Goal: Transaction & Acquisition: Purchase product/service

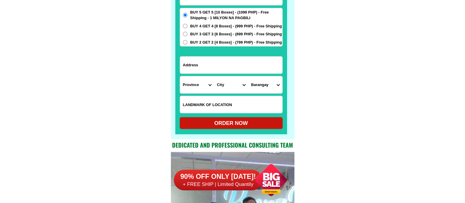
scroll to position [4574, 0]
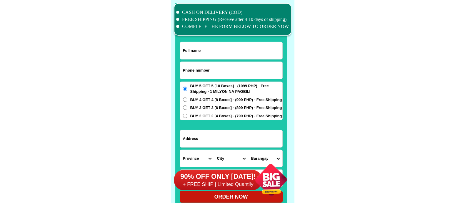
click at [199, 139] on input "Input address" at bounding box center [231, 138] width 102 height 17
paste input "zone 1 becuran [GEOGRAPHIC_DATA][PERSON_NAME] deejays farm"
type input "zone 1 becuran [GEOGRAPHIC_DATA][PERSON_NAME] deejays farm"
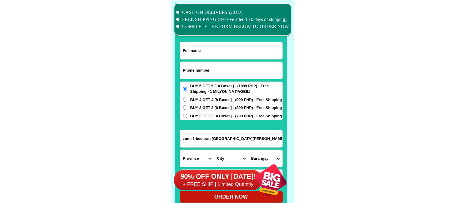
click at [207, 49] on input "Input full_name" at bounding box center [231, 50] width 102 height 17
paste input "[PERSON_NAME] [PERSON_NAME]"
type input "[PERSON_NAME] [PERSON_NAME]"
click at [190, 68] on input "Input phone_number" at bounding box center [231, 70] width 102 height 17
paste input "09667360979"
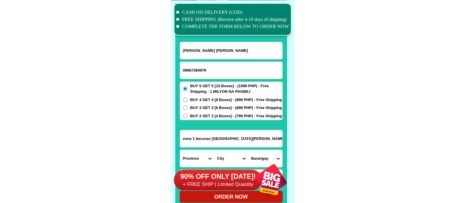
type input "09667360979"
click at [194, 158] on div "90% OFF ONLY [DATE]! + FREE SHIP | Limited Quantily" at bounding box center [234, 180] width 120 height 46
click at [193, 157] on div "90% OFF ONLY [DATE]! + FREE SHIP | Limited Quantily" at bounding box center [234, 180] width 120 height 46
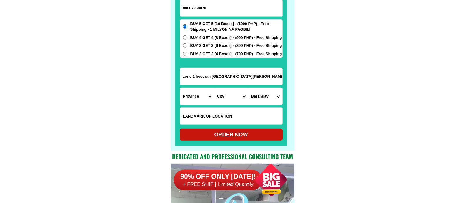
scroll to position [4647, 0]
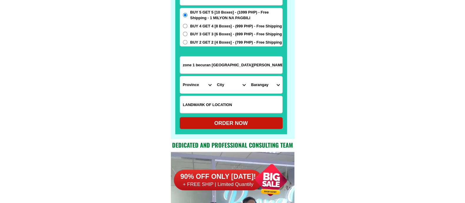
click at [197, 83] on select "Province [GEOGRAPHIC_DATA] [GEOGRAPHIC_DATA] [GEOGRAPHIC_DATA] [GEOGRAPHIC_DATA…" at bounding box center [197, 84] width 34 height 17
select select "63_779"
click at [180, 76] on select "Province [GEOGRAPHIC_DATA] [GEOGRAPHIC_DATA] [GEOGRAPHIC_DATA] [GEOGRAPHIC_DATA…" at bounding box center [197, 84] width 34 height 17
click at [222, 86] on select "City [GEOGRAPHIC_DATA]-city [GEOGRAPHIC_DATA] Arayat Bacolor [GEOGRAPHIC_DATA] …" at bounding box center [231, 84] width 34 height 17
select select "63_7791488"
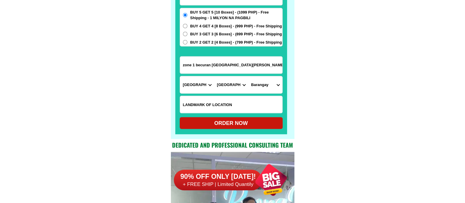
click at [214, 76] on select "City [GEOGRAPHIC_DATA]-city [GEOGRAPHIC_DATA] Arayat Bacolor [GEOGRAPHIC_DATA] …" at bounding box center [231, 84] width 34 height 17
click at [265, 82] on select "Barangay Becuran Dila-dila San [PERSON_NAME] [GEOGRAPHIC_DATA][PERSON_NAME] [GE…" at bounding box center [265, 84] width 34 height 17
select select "63_77914881608"
click at [248, 76] on select "Barangay Becuran Dila-dila San [PERSON_NAME] [GEOGRAPHIC_DATA][PERSON_NAME] [GE…" at bounding box center [265, 84] width 34 height 17
click at [217, 121] on div "ORDER NOW" at bounding box center [231, 123] width 103 height 8
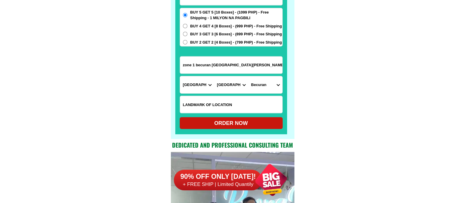
type input "09667360979"
type input "zone 1 becuran [GEOGRAPHIC_DATA][PERSON_NAME] deejays farm"
radio input "true"
